Goal: Task Accomplishment & Management: Complete application form

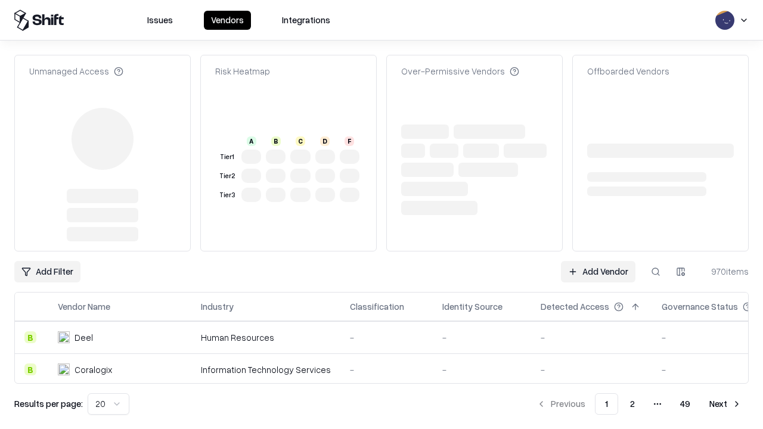
click at [598, 261] on link "Add Vendor" at bounding box center [598, 271] width 74 height 21
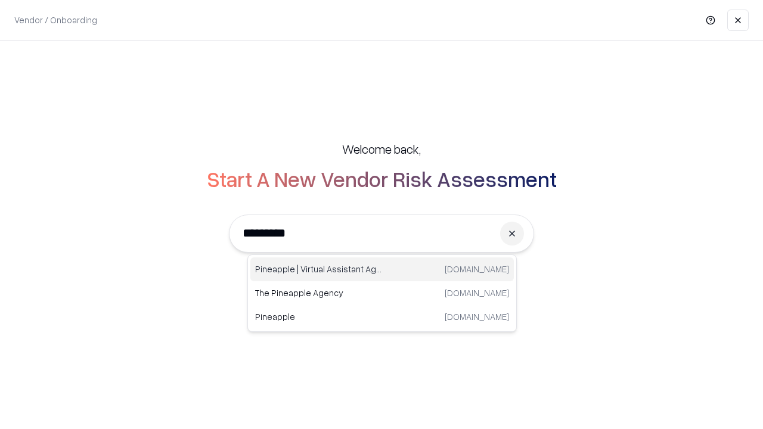
click at [382, 269] on div "Pineapple | Virtual Assistant Agency trypineapple.com" at bounding box center [381, 269] width 263 height 24
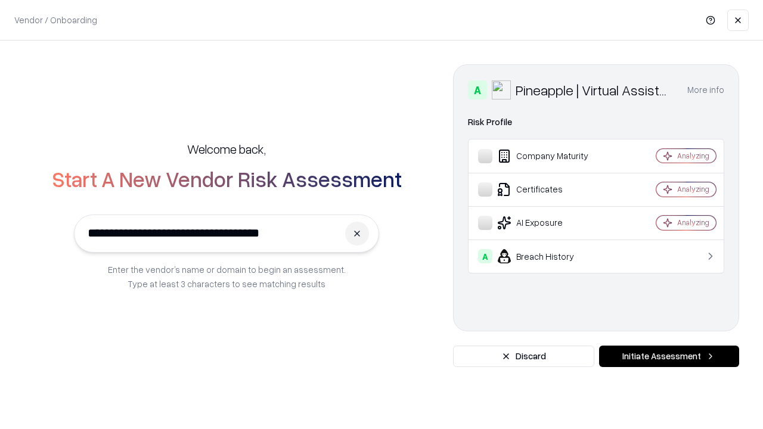
type input "**********"
click at [669, 356] on button "Initiate Assessment" at bounding box center [669, 356] width 140 height 21
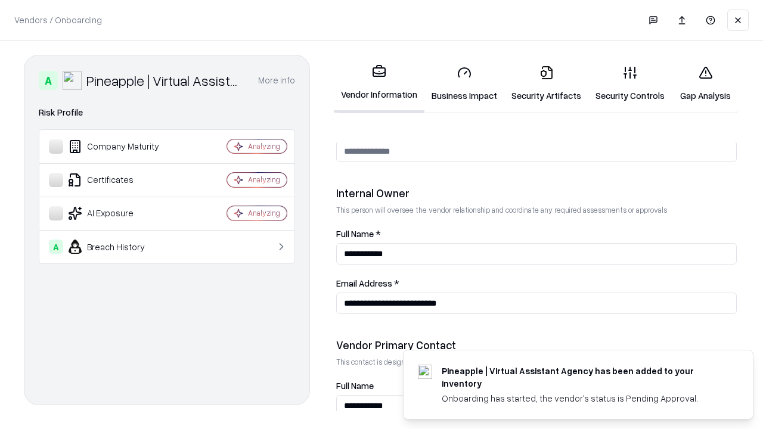
scroll to position [617, 0]
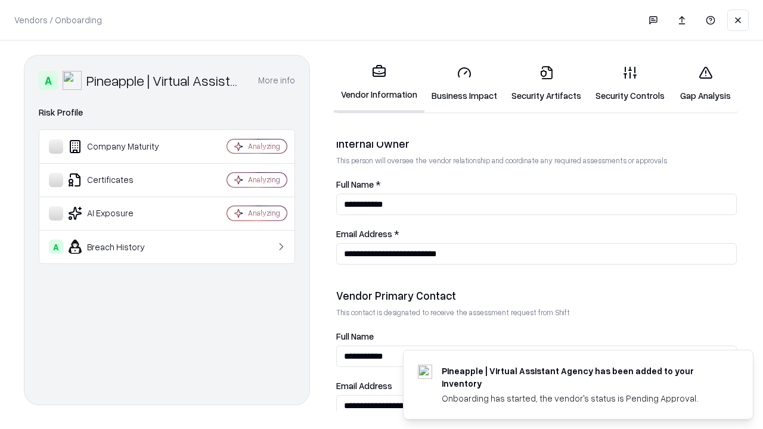
click at [464, 83] on link "Business Impact" at bounding box center [464, 83] width 80 height 55
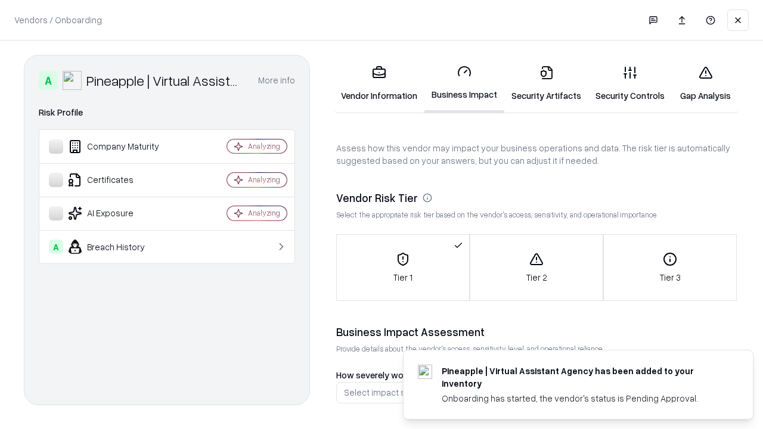
click at [546, 83] on link "Security Artifacts" at bounding box center [546, 83] width 84 height 55
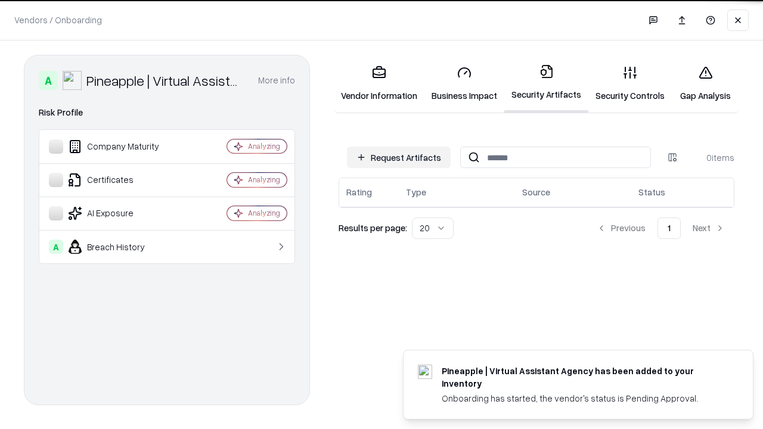
click at [399, 157] on button "Request Artifacts" at bounding box center [399, 157] width 104 height 21
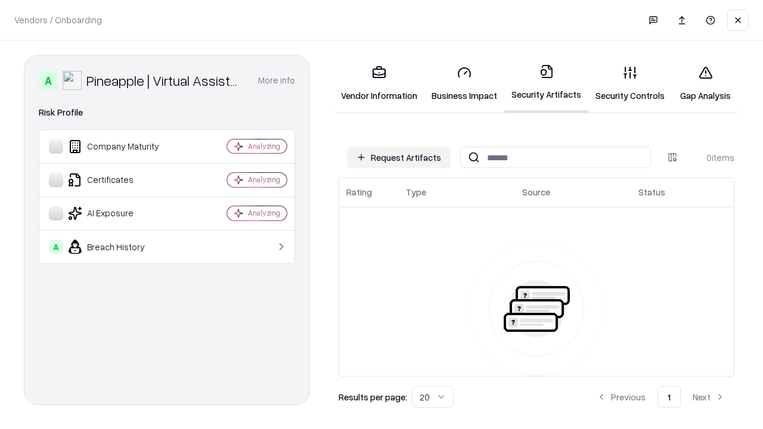
click at [399, 157] on button "Request Artifacts" at bounding box center [399, 157] width 104 height 21
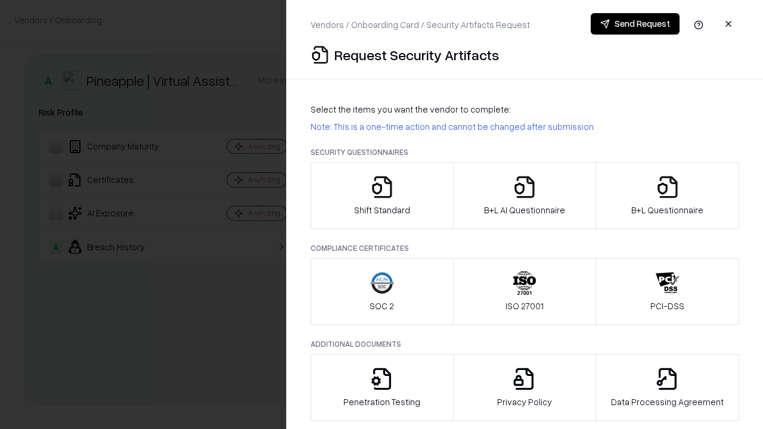
click at [381, 195] on icon "button" at bounding box center [382, 187] width 24 height 24
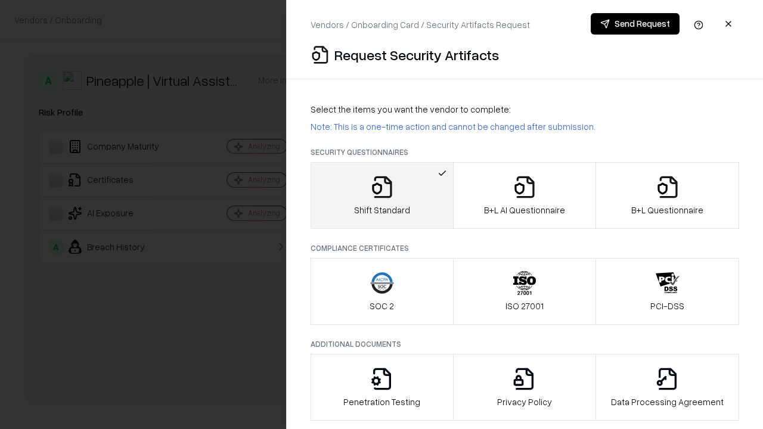
click at [635, 24] on button "Send Request" at bounding box center [635, 23] width 89 height 21
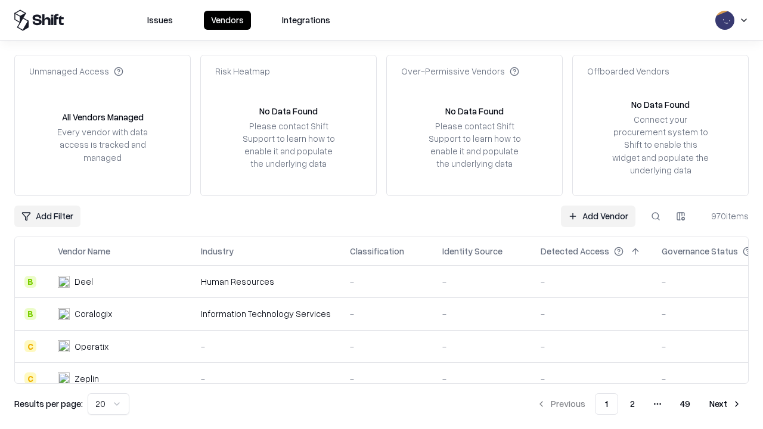
click at [656, 216] on button at bounding box center [655, 216] width 21 height 21
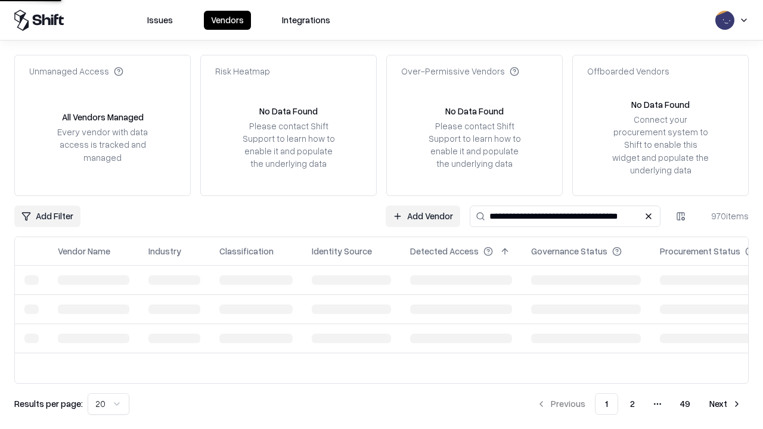
type input "**********"
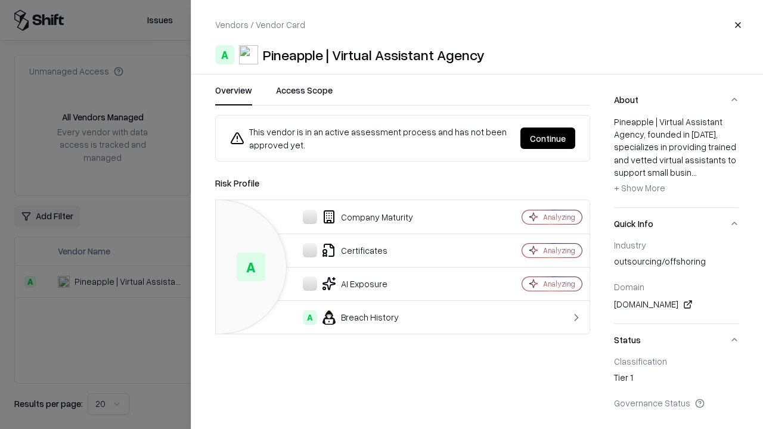
click at [548, 138] on button "Continue" at bounding box center [547, 138] width 55 height 21
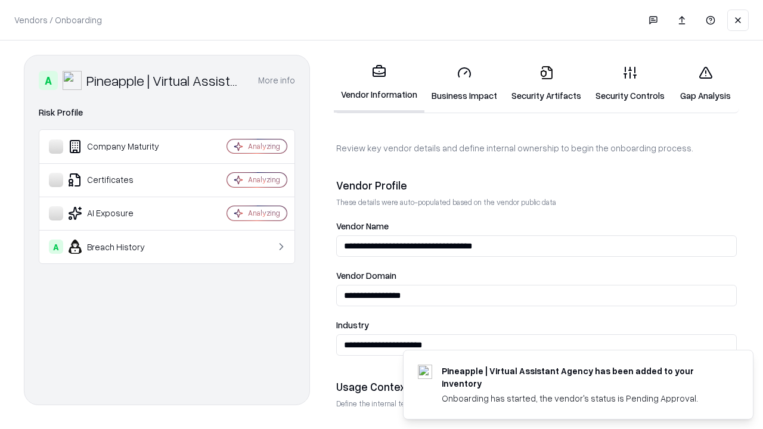
click at [546, 83] on link "Security Artifacts" at bounding box center [546, 83] width 84 height 55
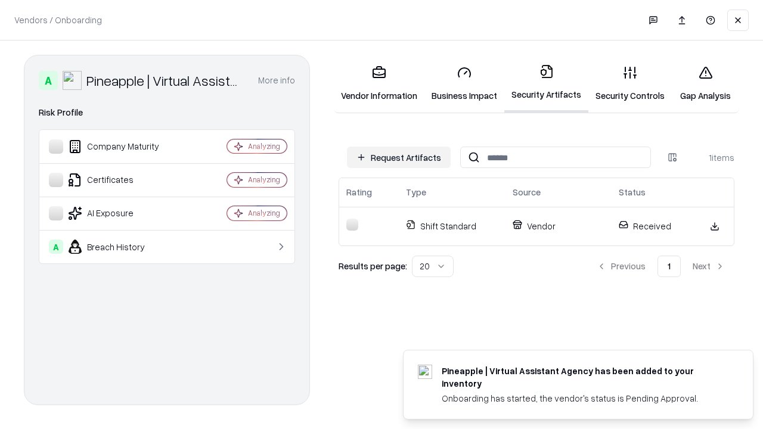
click at [630, 83] on link "Security Controls" at bounding box center [629, 83] width 83 height 55
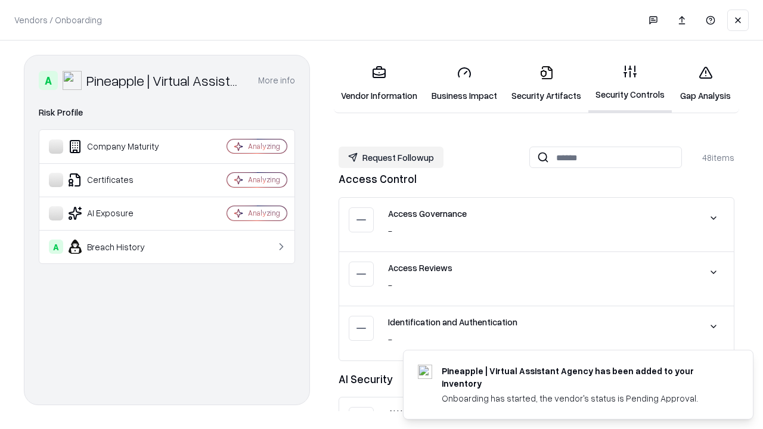
click at [391, 157] on button "Request Followup" at bounding box center [391, 157] width 105 height 21
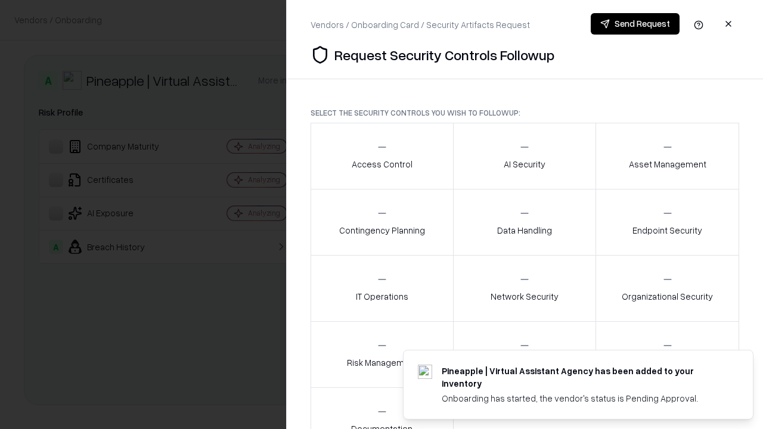
click at [381, 156] on div "Access Control" at bounding box center [382, 155] width 61 height 29
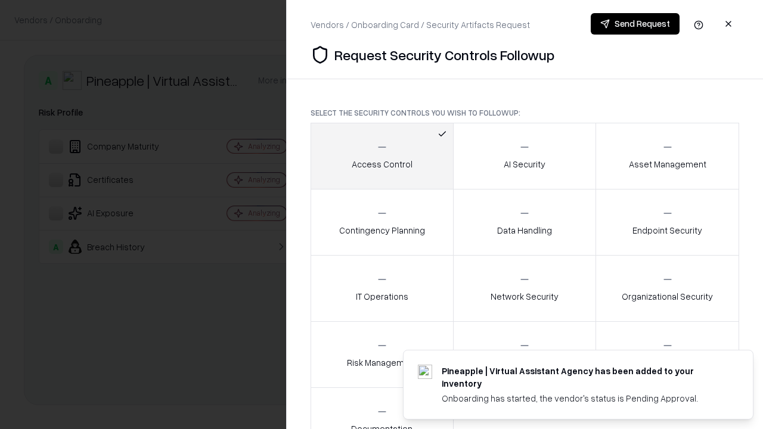
click at [635, 24] on button "Send Request" at bounding box center [635, 23] width 89 height 21
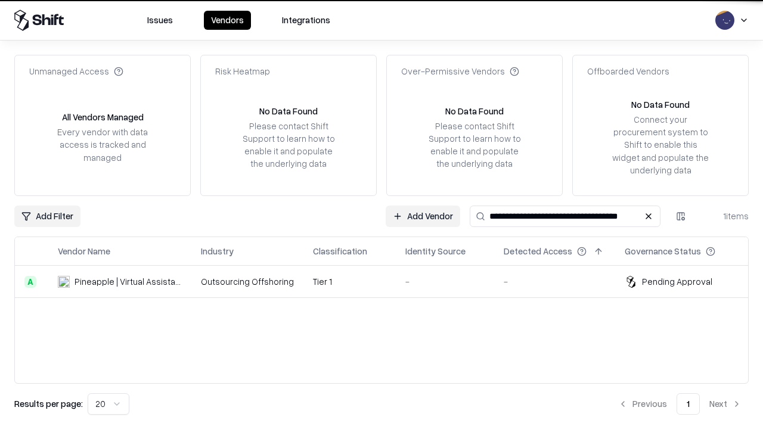
type input "**********"
click at [389, 281] on td "Tier 1" at bounding box center [349, 282] width 92 height 32
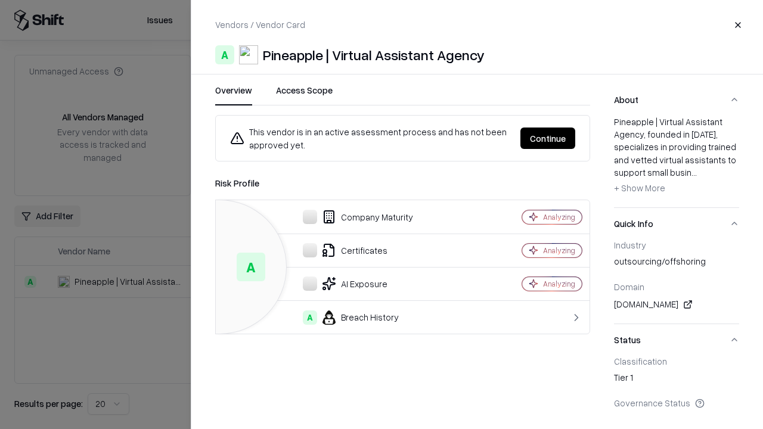
click at [548, 138] on button "Continue" at bounding box center [547, 138] width 55 height 21
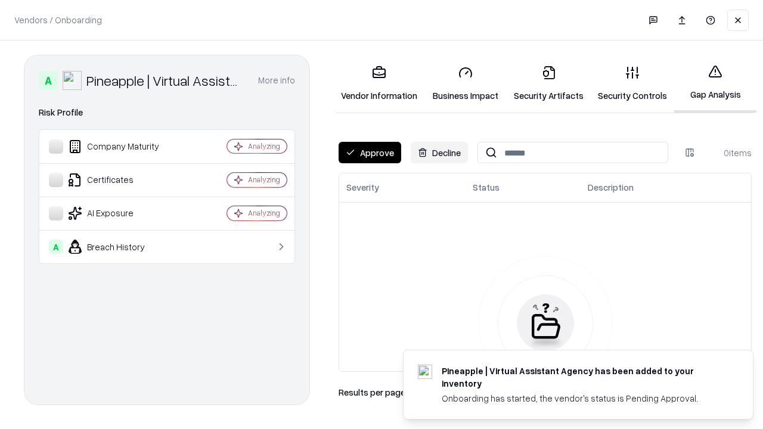
click at [370, 153] on button "Approve" at bounding box center [370, 152] width 63 height 21
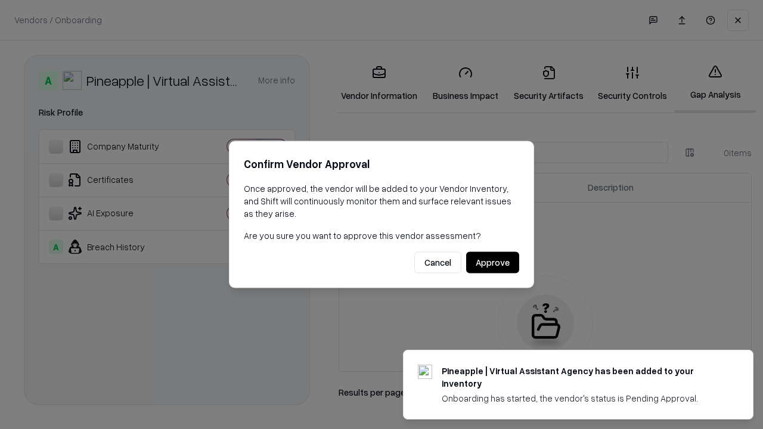
click at [492, 262] on button "Approve" at bounding box center [492, 262] width 53 height 21
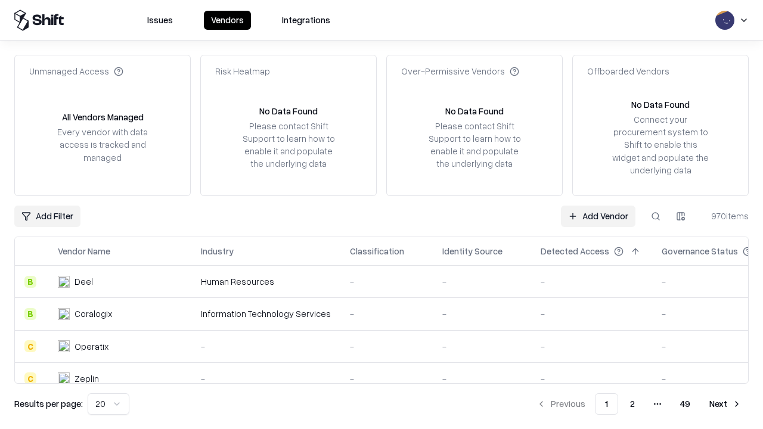
type input "**********"
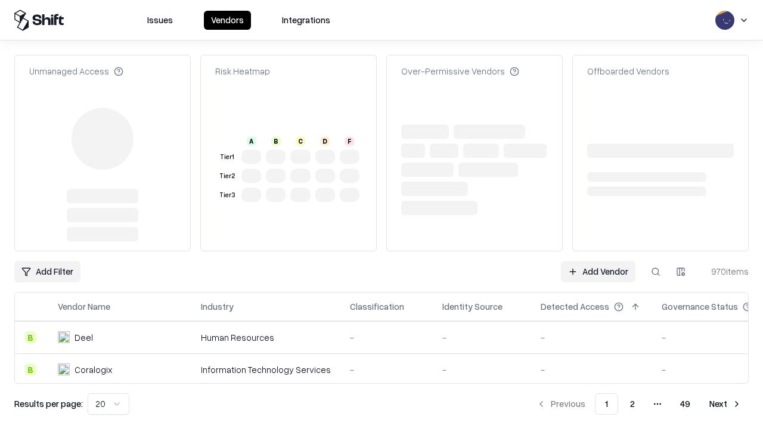
click at [598, 272] on link "Add Vendor" at bounding box center [598, 271] width 74 height 21
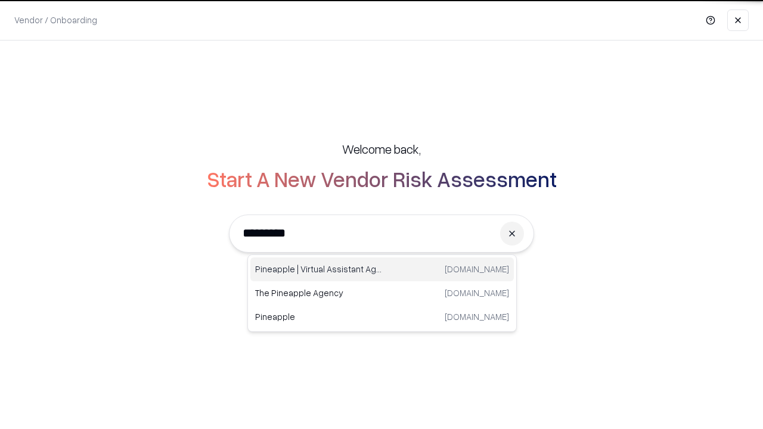
click at [382, 269] on div "Pineapple | Virtual Assistant Agency trypineapple.com" at bounding box center [381, 269] width 263 height 24
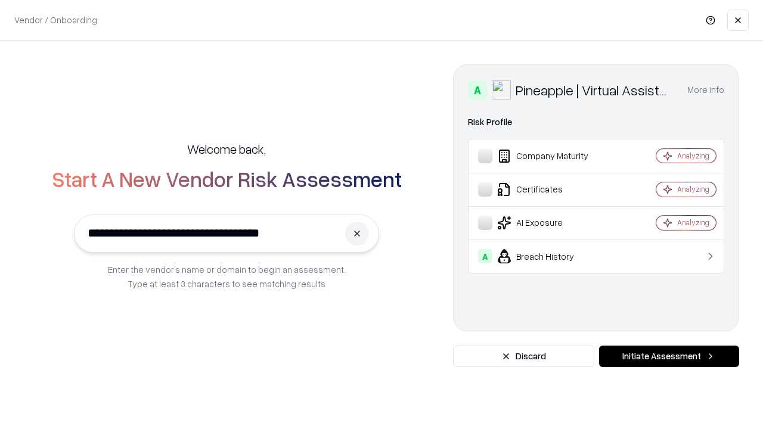
type input "**********"
click at [669, 356] on button "Initiate Assessment" at bounding box center [669, 356] width 140 height 21
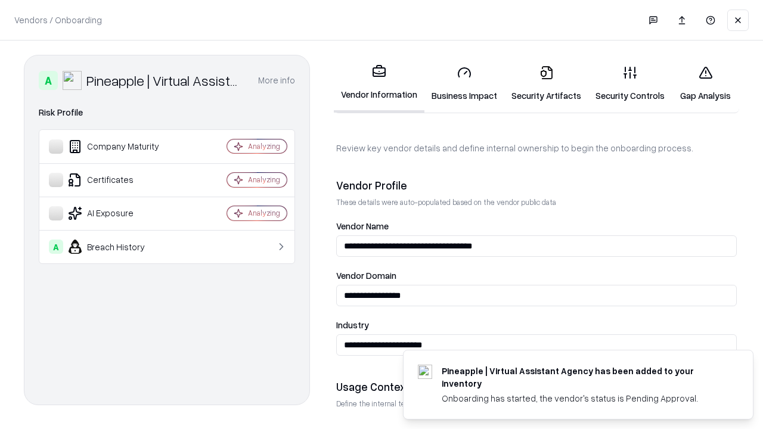
scroll to position [92, 0]
